Goal: Task Accomplishment & Management: Manage account settings

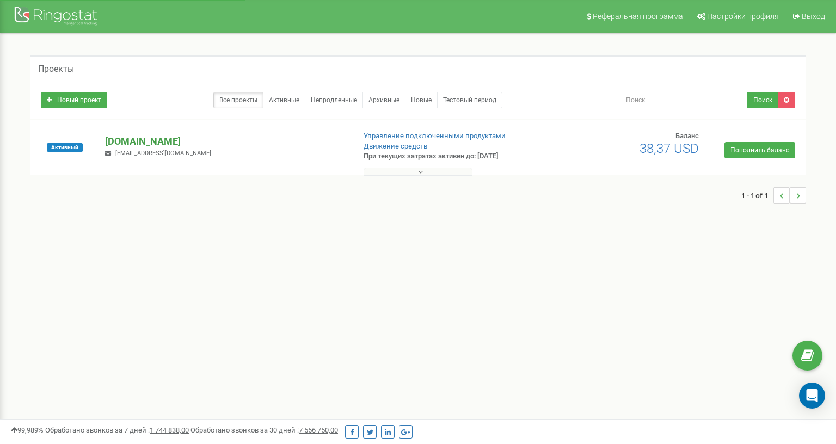
click at [164, 141] on p "[DOMAIN_NAME]" at bounding box center [225, 141] width 240 height 14
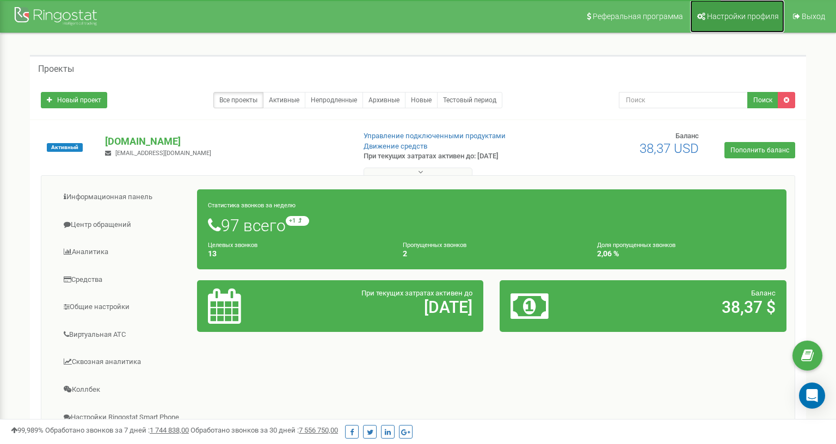
click at [746, 20] on span "Настройки профиля" at bounding box center [743, 16] width 72 height 9
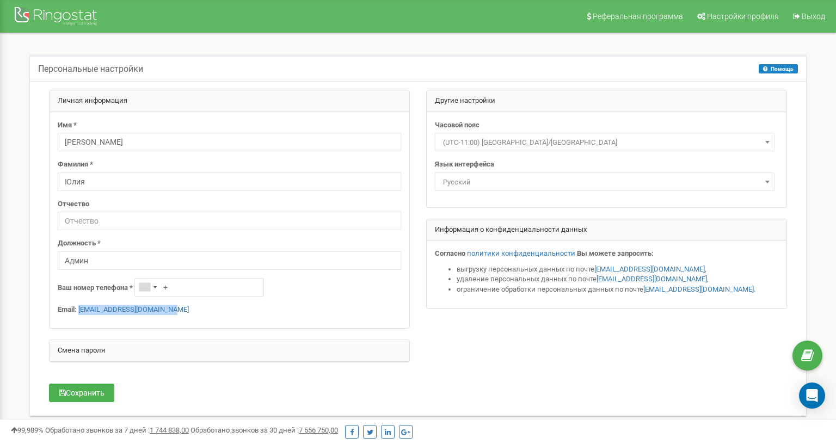
drag, startPoint x: 187, startPoint y: 312, endPoint x: 79, endPoint y: 314, distance: 107.8
click at [79, 314] on div "Имя * Гринченко Фамилия * Юлия Отчество Должность * Админ Ваш номер телефона * …" at bounding box center [230, 220] width 360 height 217
copy link "ekomoda.manager@gmail.com"
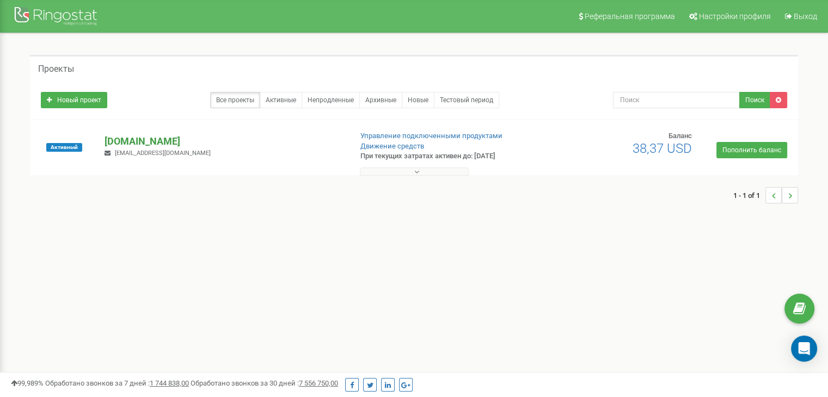
click at [125, 145] on p "[DOMAIN_NAME]" at bounding box center [223, 141] width 238 height 14
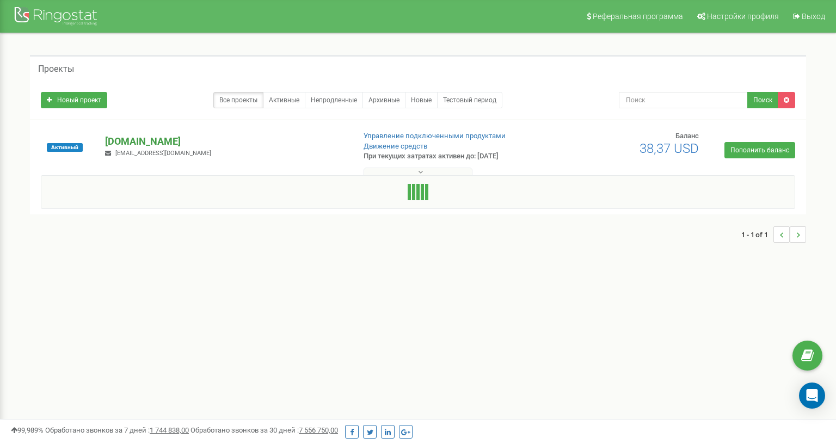
click at [124, 144] on p "[DOMAIN_NAME]" at bounding box center [225, 141] width 240 height 14
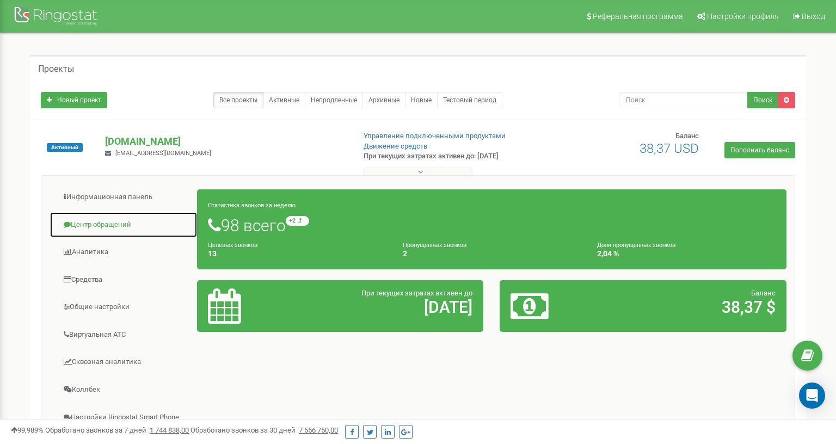
click at [87, 225] on link "Центр обращений" at bounding box center [124, 225] width 148 height 27
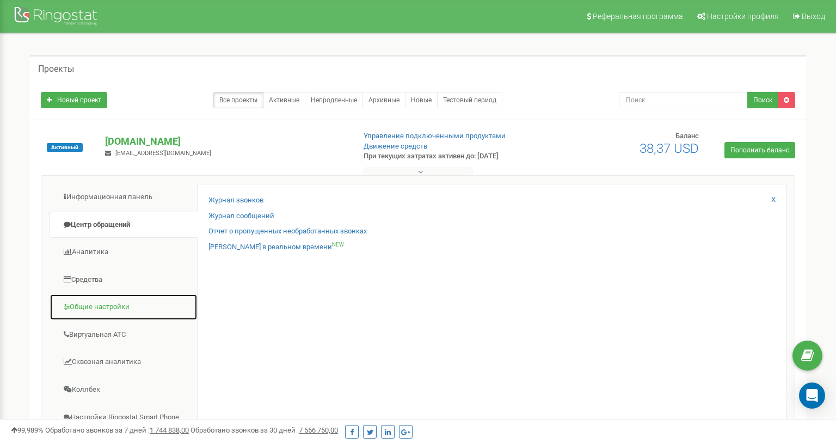
click at [87, 302] on link "Общие настройки" at bounding box center [124, 307] width 148 height 27
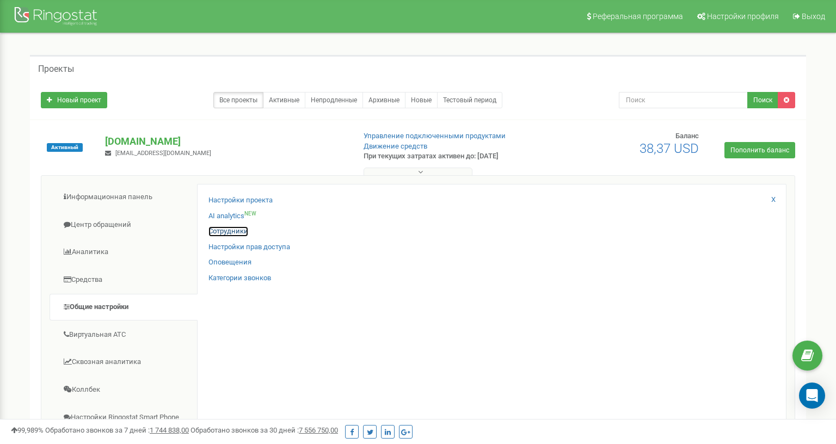
click at [224, 233] on link "Сотрудники" at bounding box center [228, 231] width 40 height 10
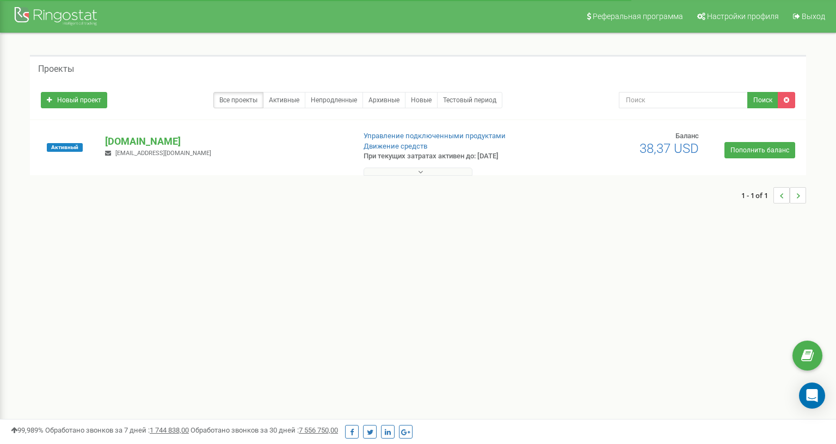
click at [135, 138] on p "[DOMAIN_NAME]" at bounding box center [225, 141] width 240 height 14
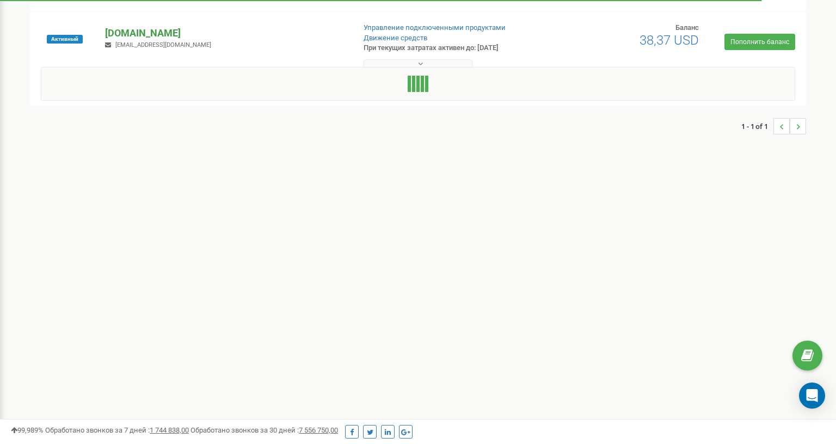
scroll to position [109, 0]
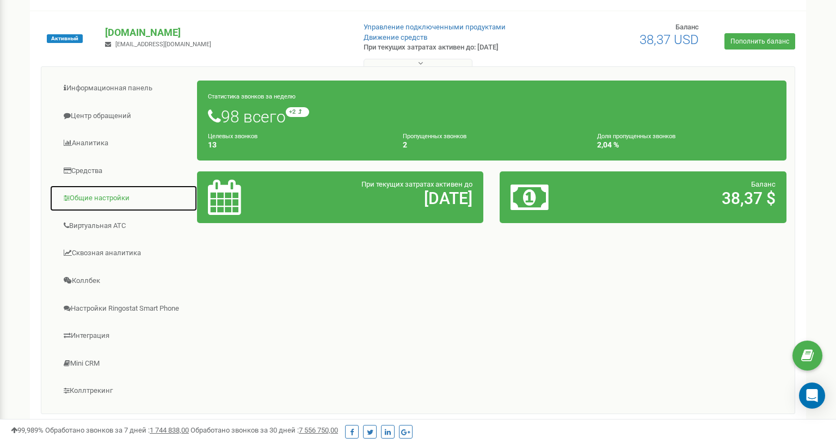
click at [112, 196] on link "Общие настройки" at bounding box center [124, 198] width 148 height 27
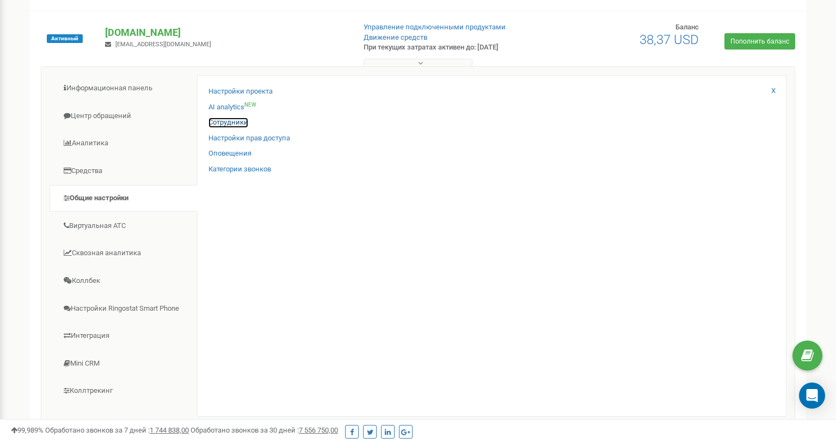
click at [240, 122] on link "Сотрудники" at bounding box center [228, 123] width 40 height 10
